Goal: Task Accomplishment & Management: Manage account settings

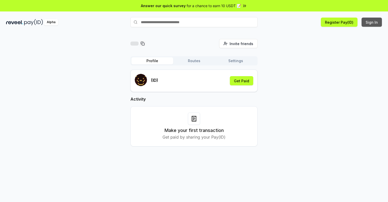
click at [372, 22] on button "Sign In" at bounding box center [372, 22] width 20 height 9
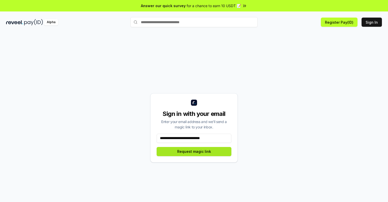
type input "**********"
click at [194, 151] on button "Request magic link" at bounding box center [194, 151] width 75 height 9
